Goal: Check status: Check status

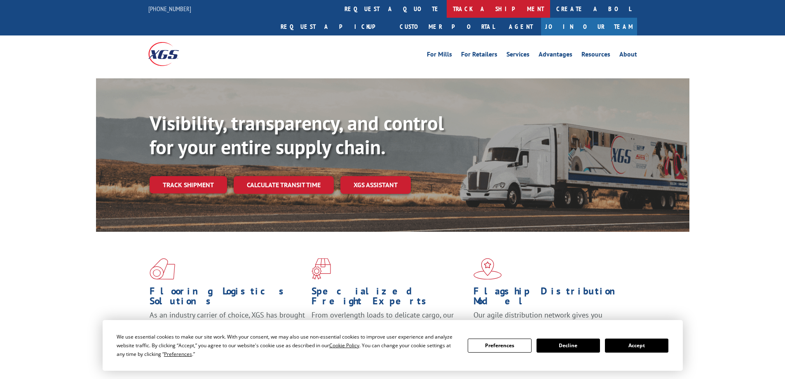
click at [447, 10] on link "track a shipment" at bounding box center [498, 9] width 103 height 18
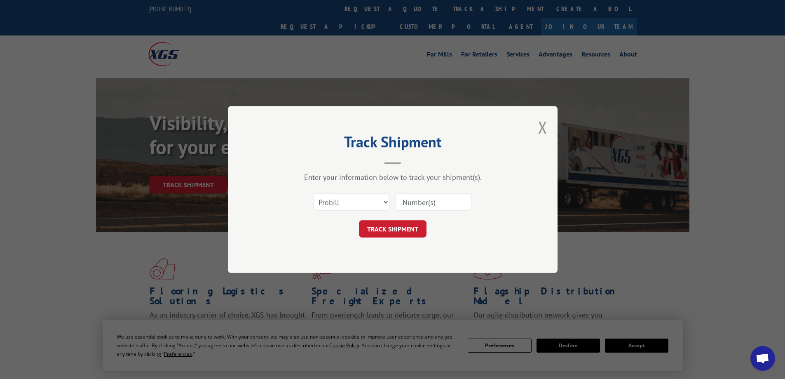
click at [414, 204] on input at bounding box center [434, 201] width 76 height 17
type input "2873698"
click at [396, 229] on button "TRACK SHIPMENT" at bounding box center [393, 228] width 68 height 17
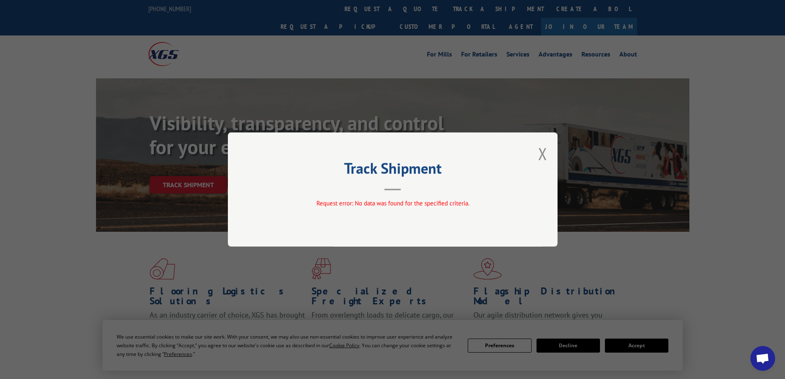
drag, startPoint x: 397, startPoint y: 192, endPoint x: 431, endPoint y: 186, distance: 34.0
click at [399, 192] on div "Track Shipment Request error: No data was found for the specified criteria." at bounding box center [393, 189] width 330 height 114
click at [546, 154] on button "Close modal" at bounding box center [542, 154] width 9 height 22
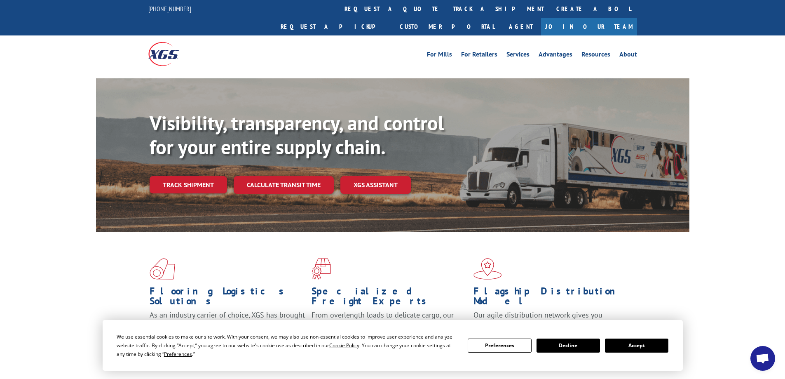
drag, startPoint x: 199, startPoint y: 167, endPoint x: 210, endPoint y: 166, distance: 10.8
click at [199, 176] on link "Track shipment" at bounding box center [188, 184] width 77 height 17
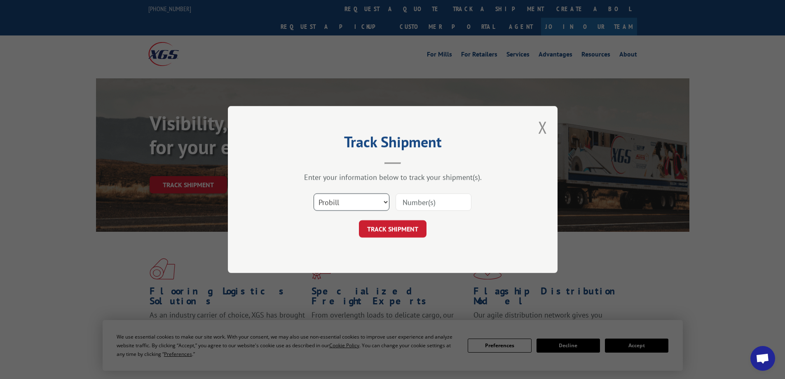
click at [376, 202] on select "Select category... Probill BOL PO" at bounding box center [352, 201] width 76 height 17
select select "bol"
click at [314, 193] on select "Select category... Probill BOL PO" at bounding box center [352, 201] width 76 height 17
click at [426, 205] on input at bounding box center [434, 201] width 76 height 17
type input "2873698"
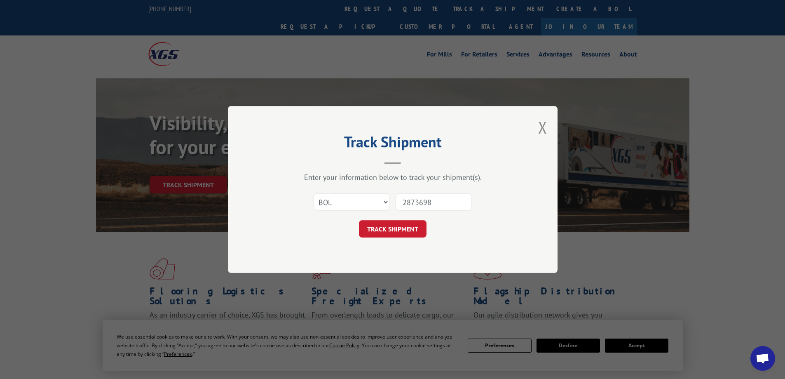
click button "TRACK SHIPMENT" at bounding box center [393, 228] width 68 height 17
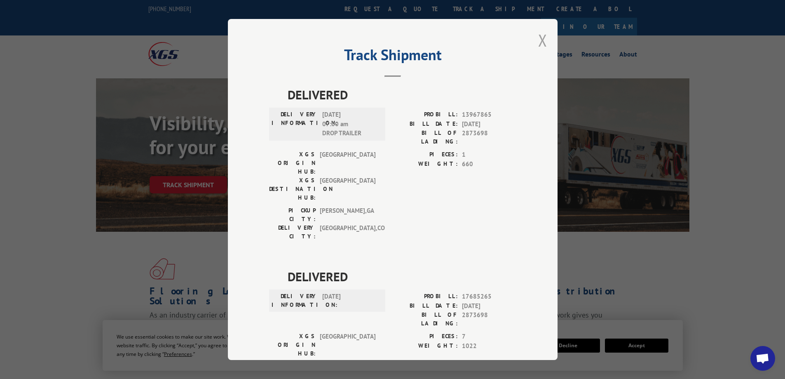
click at [542, 40] on button "Close modal" at bounding box center [542, 40] width 9 height 22
